Goal: Task Accomplishment & Management: Use online tool/utility

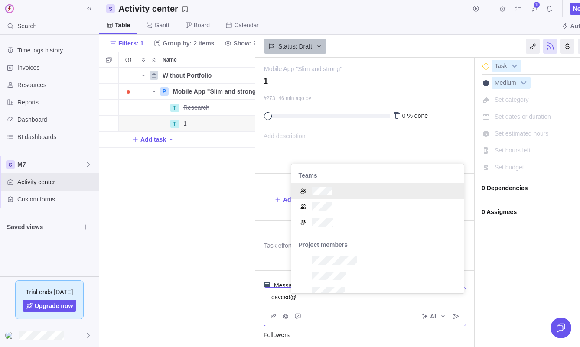
scroll to position [280, 156]
click at [183, 193] on div "Without Portfolio P Mobile App "Slim and strong" Details [DATE] [DATE] 139d Ope…" at bounding box center [177, 208] width 156 height 280
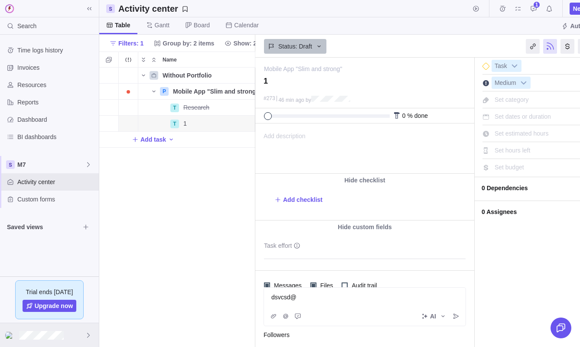
click at [41, 340] on div at bounding box center [49, 336] width 99 height 24
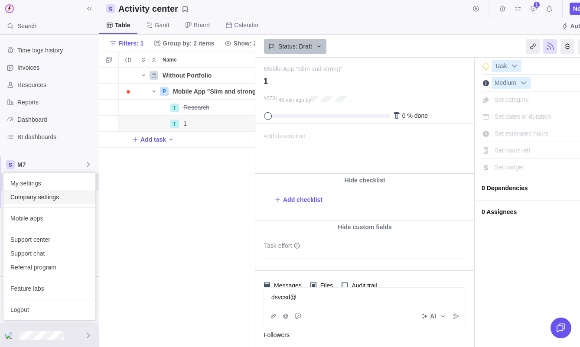
click at [36, 200] on span "Company settings" at bounding box center [49, 197] width 78 height 9
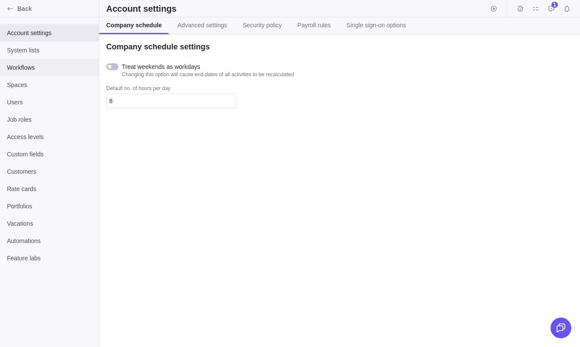
click at [41, 64] on span "Workflows" at bounding box center [49, 67] width 85 height 9
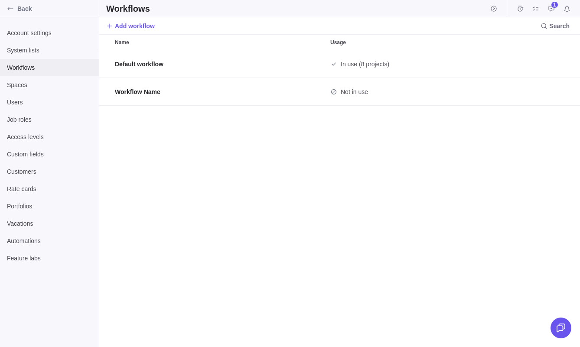
scroll to position [297, 481]
click at [137, 27] on span "Add workflow" at bounding box center [135, 26] width 40 height 9
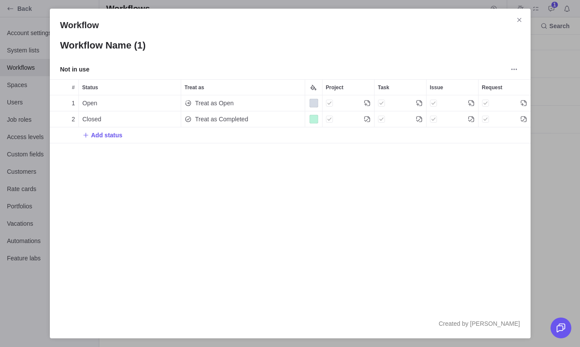
scroll to position [214, 481]
type input "]"
click at [519, 21] on icon "Close" at bounding box center [519, 19] width 7 height 7
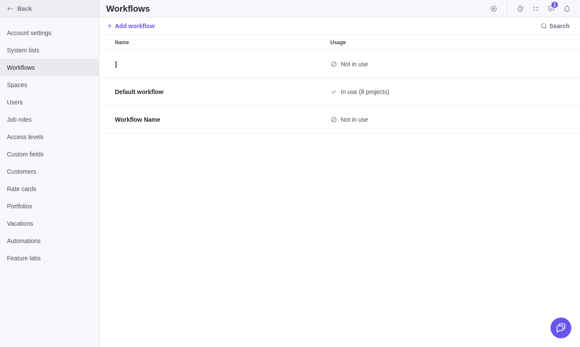
click at [12, 10] on icon "Back" at bounding box center [10, 8] width 7 height 7
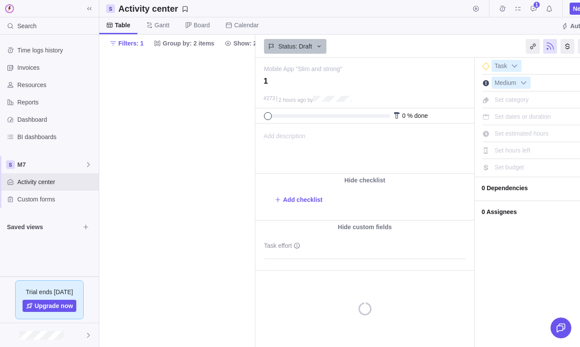
scroll to position [0, 38]
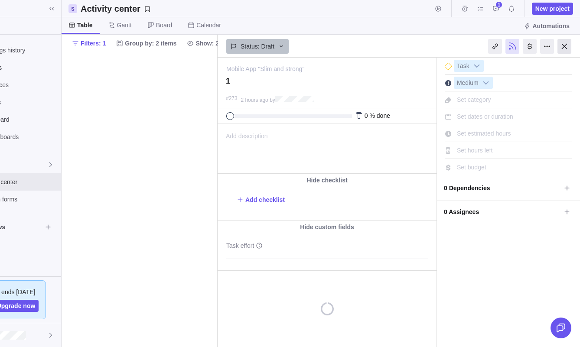
click at [566, 51] on div at bounding box center [565, 46] width 14 height 15
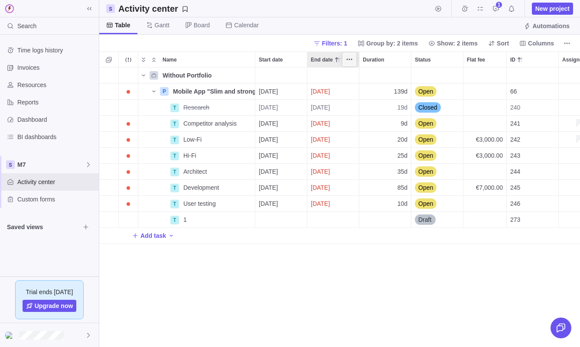
scroll to position [0, 0]
click at [337, 46] on span "Filters: 1" at bounding box center [334, 43] width 25 height 9
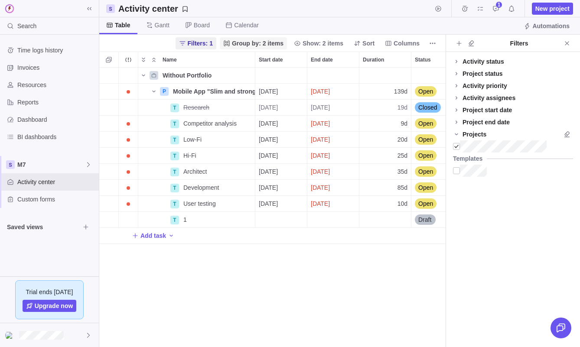
click at [273, 43] on span "Group by: 2 items" at bounding box center [258, 43] width 52 height 9
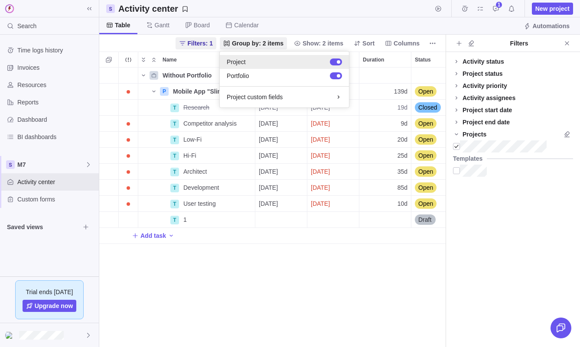
click at [326, 61] on div at bounding box center [294, 62] width 96 height 9
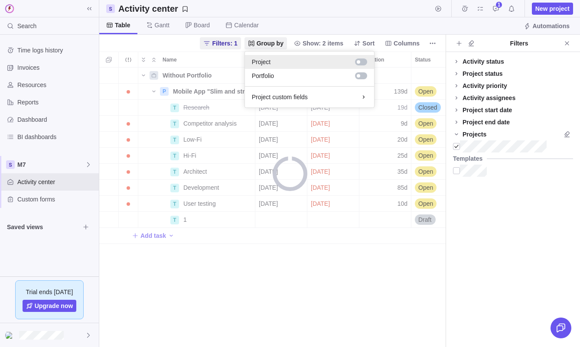
click at [364, 61] on div at bounding box center [361, 62] width 12 height 7
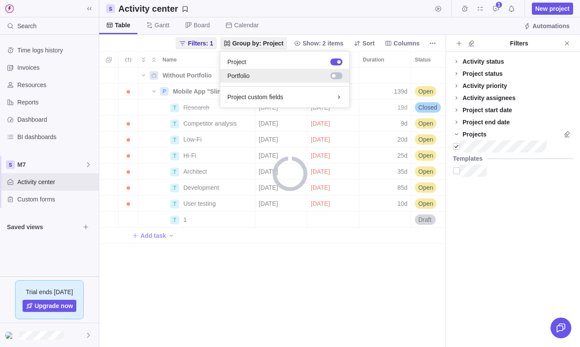
click at [338, 77] on div at bounding box center [336, 75] width 12 height 7
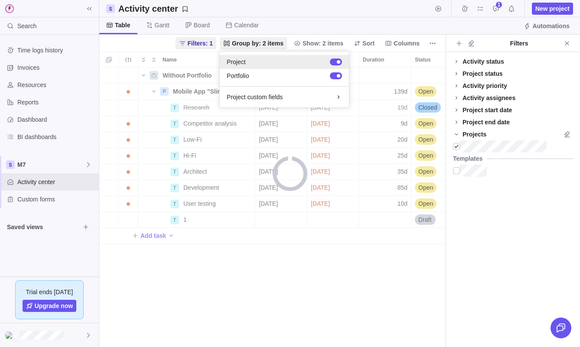
click at [334, 64] on div at bounding box center [336, 62] width 12 height 7
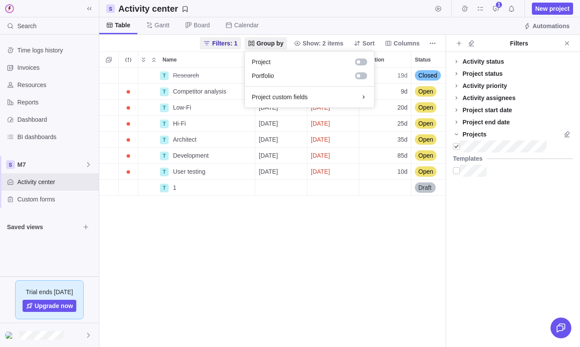
click at [202, 246] on body "Search Time logs history Invoices Resources Reports Dashboard BI dashboards M7 …" at bounding box center [290, 173] width 580 height 347
